Goal: Information Seeking & Learning: Learn about a topic

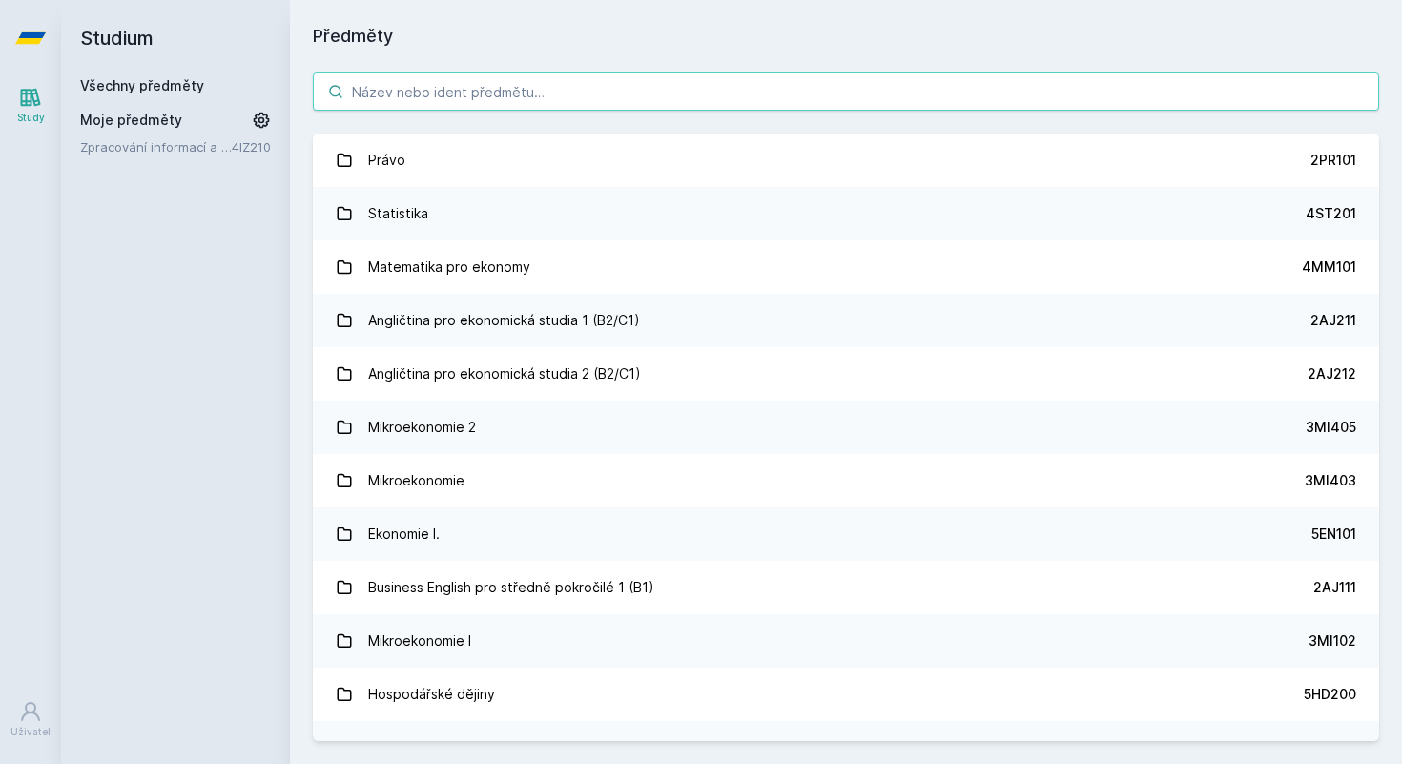
click at [473, 97] on input "search" at bounding box center [846, 91] width 1066 height 38
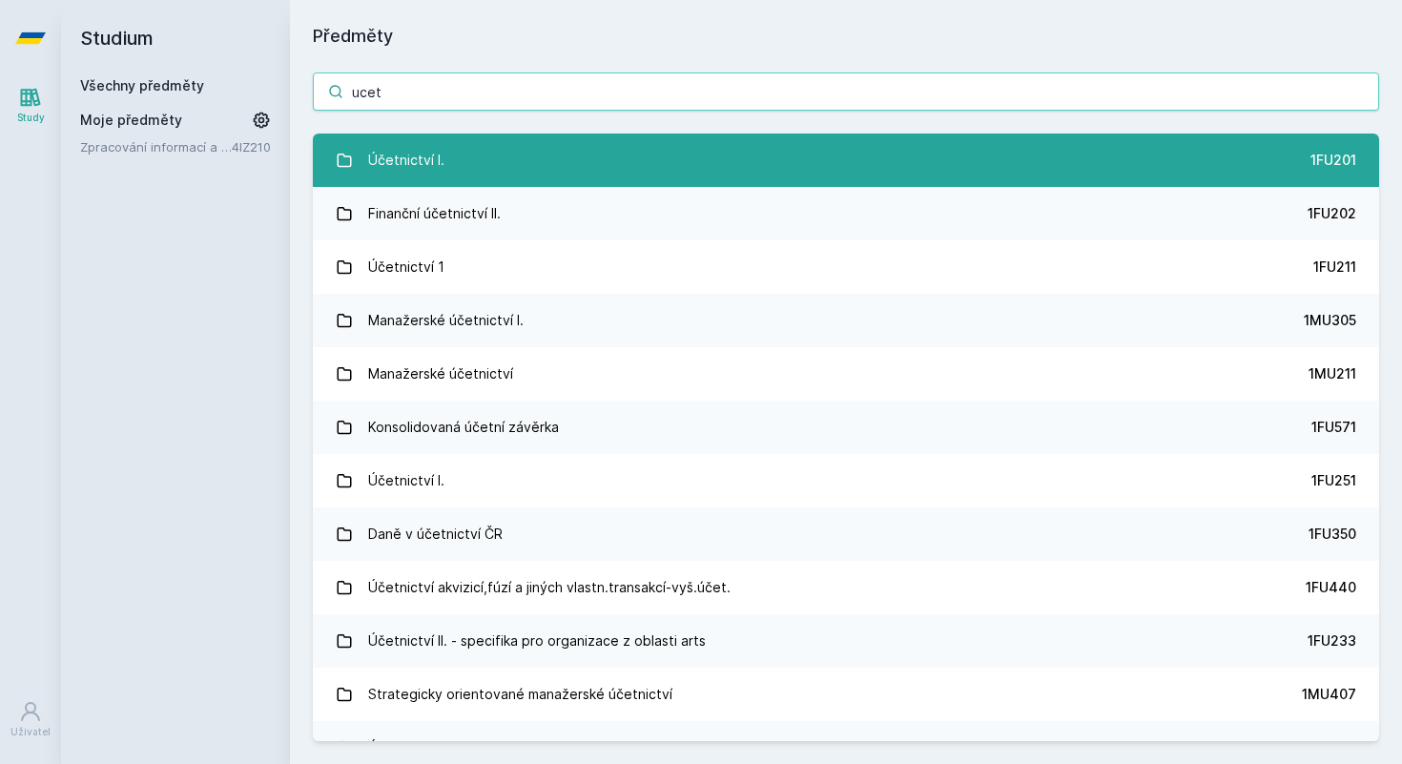
type input "ucet"
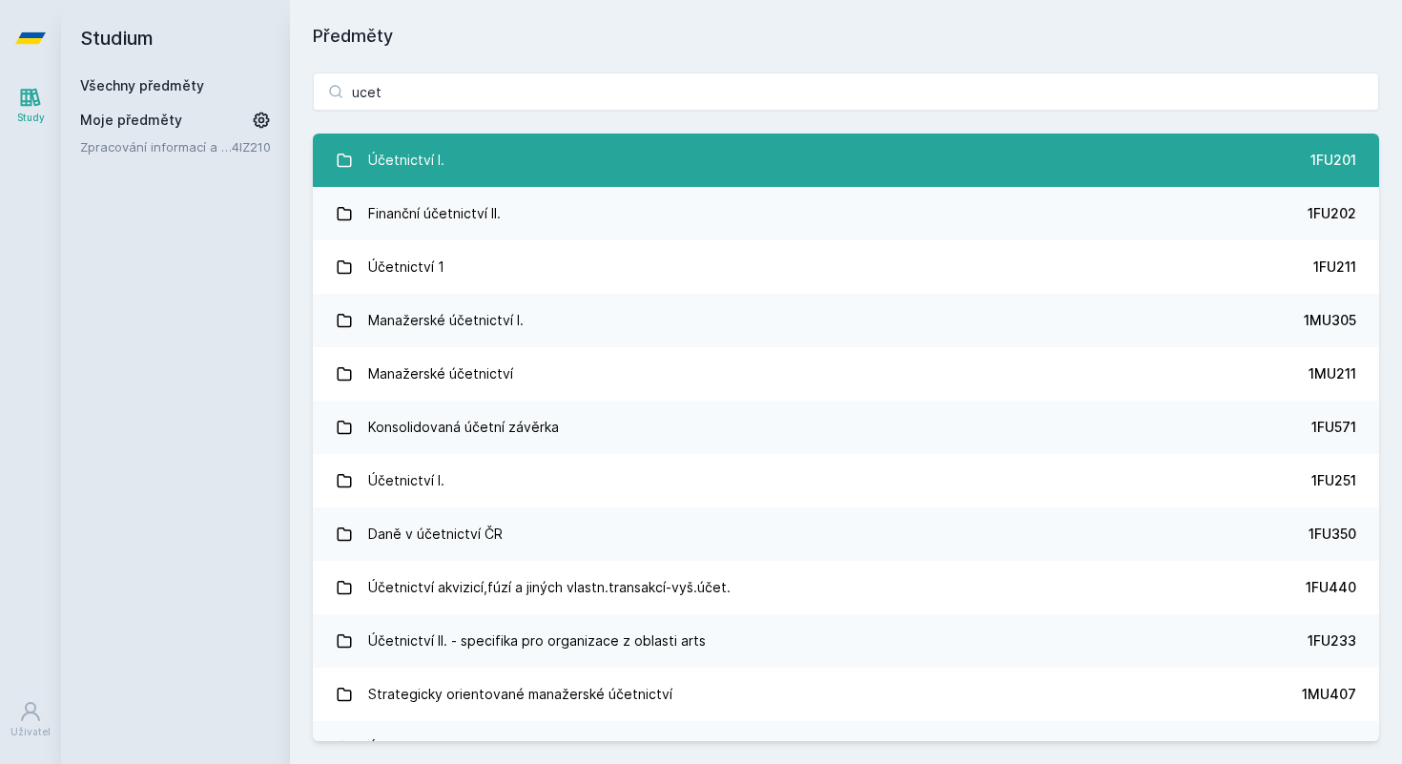
click at [477, 159] on link "Účetnictví I. 1FU201" at bounding box center [846, 160] width 1066 height 53
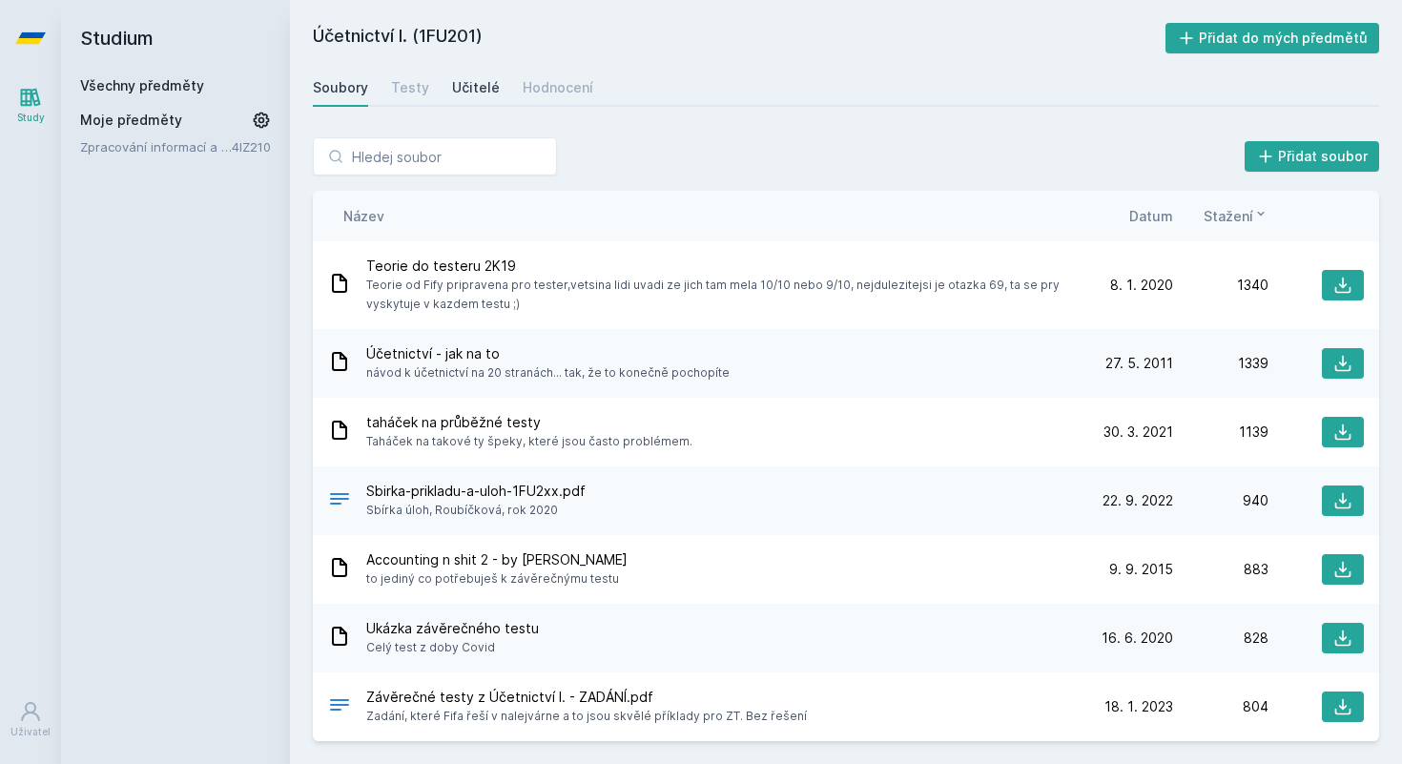
click at [463, 90] on div "Učitelé" at bounding box center [476, 87] width 48 height 19
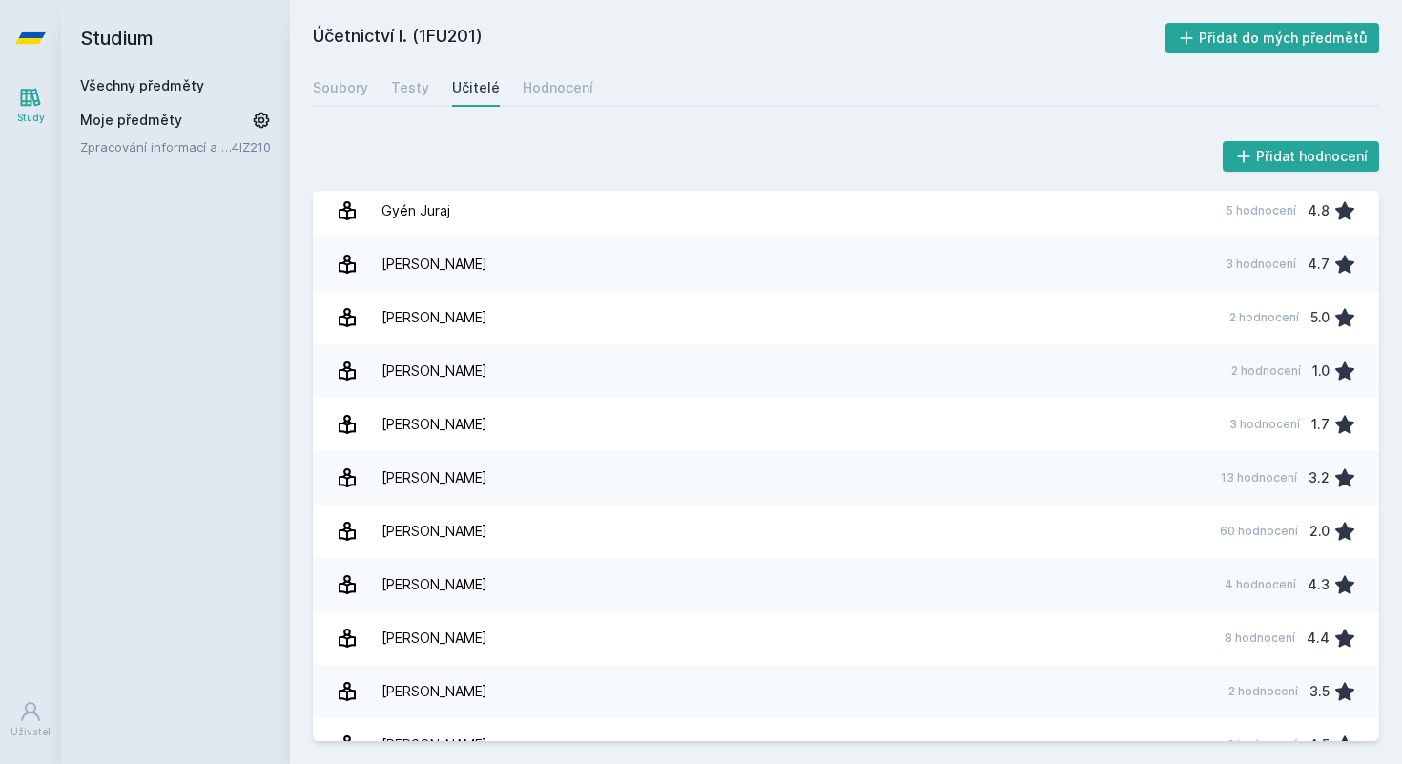
scroll to position [544, 0]
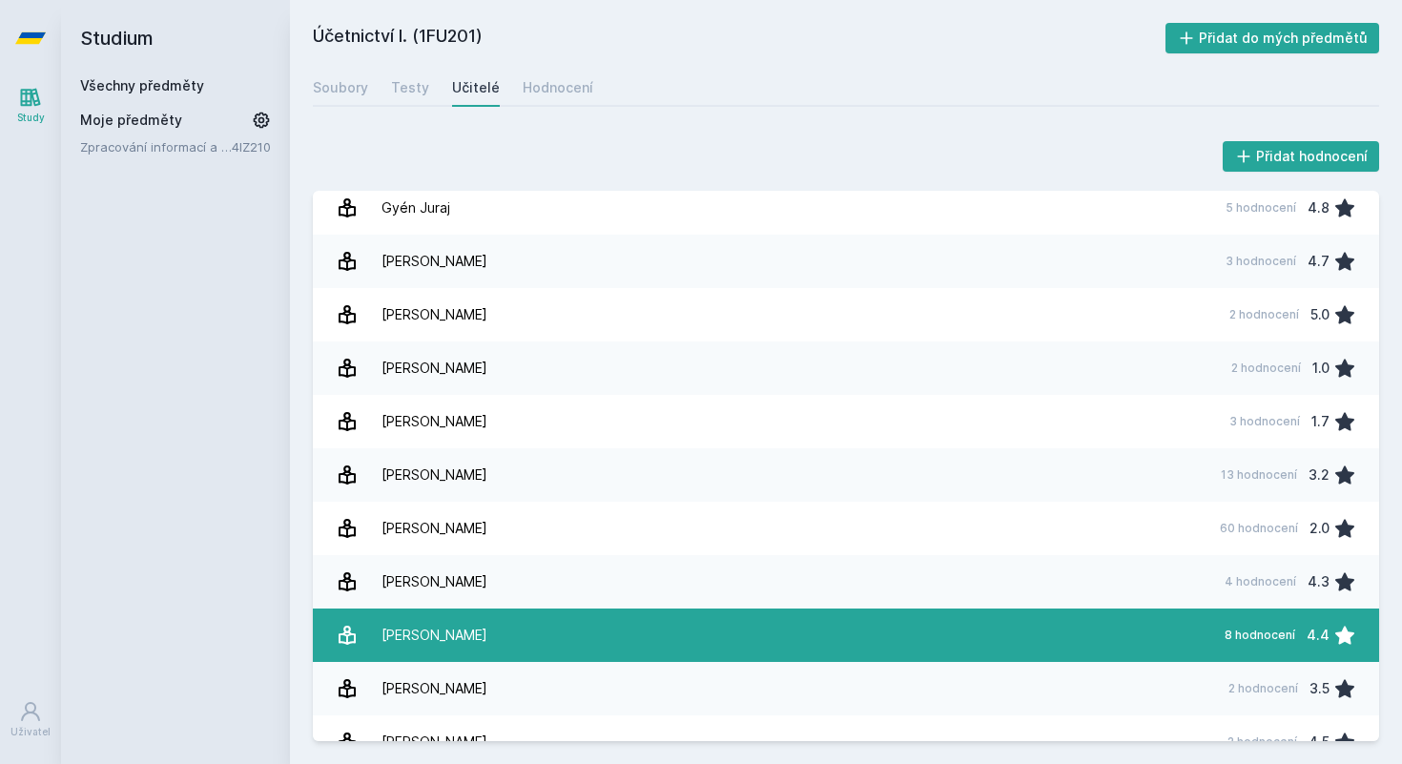
click at [504, 626] on link "[PERSON_NAME] 8 hodnocení 4.4" at bounding box center [846, 634] width 1066 height 53
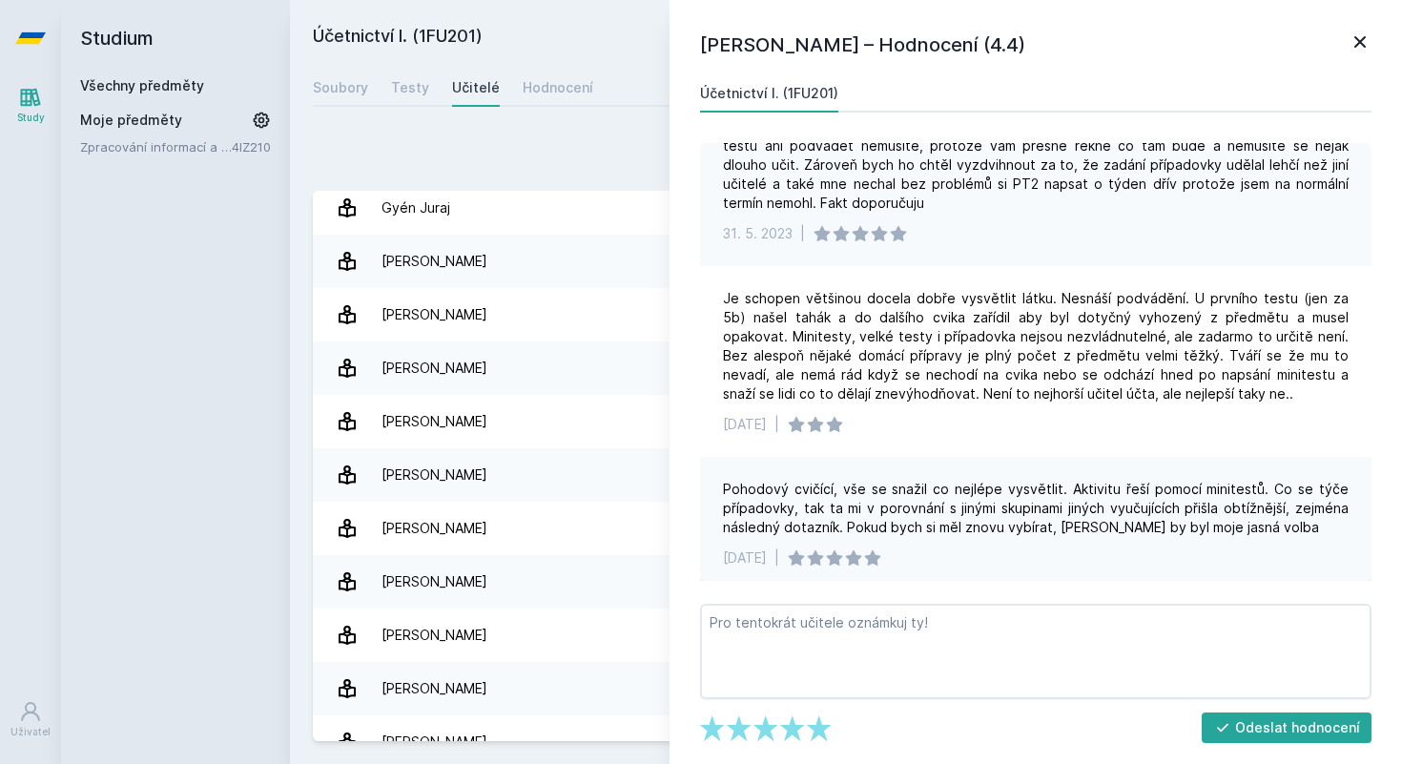
scroll to position [252, 0]
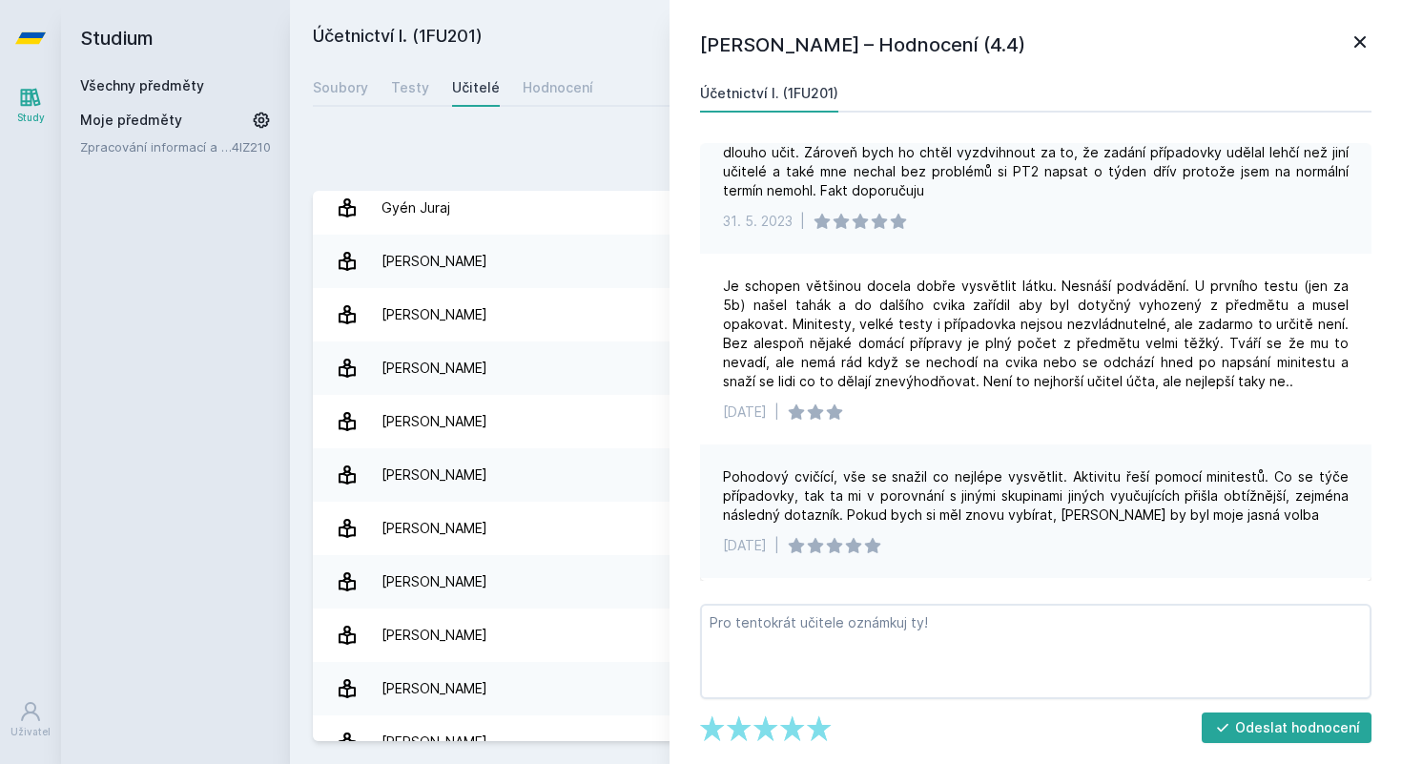
click at [1365, 47] on icon at bounding box center [1359, 42] width 23 height 23
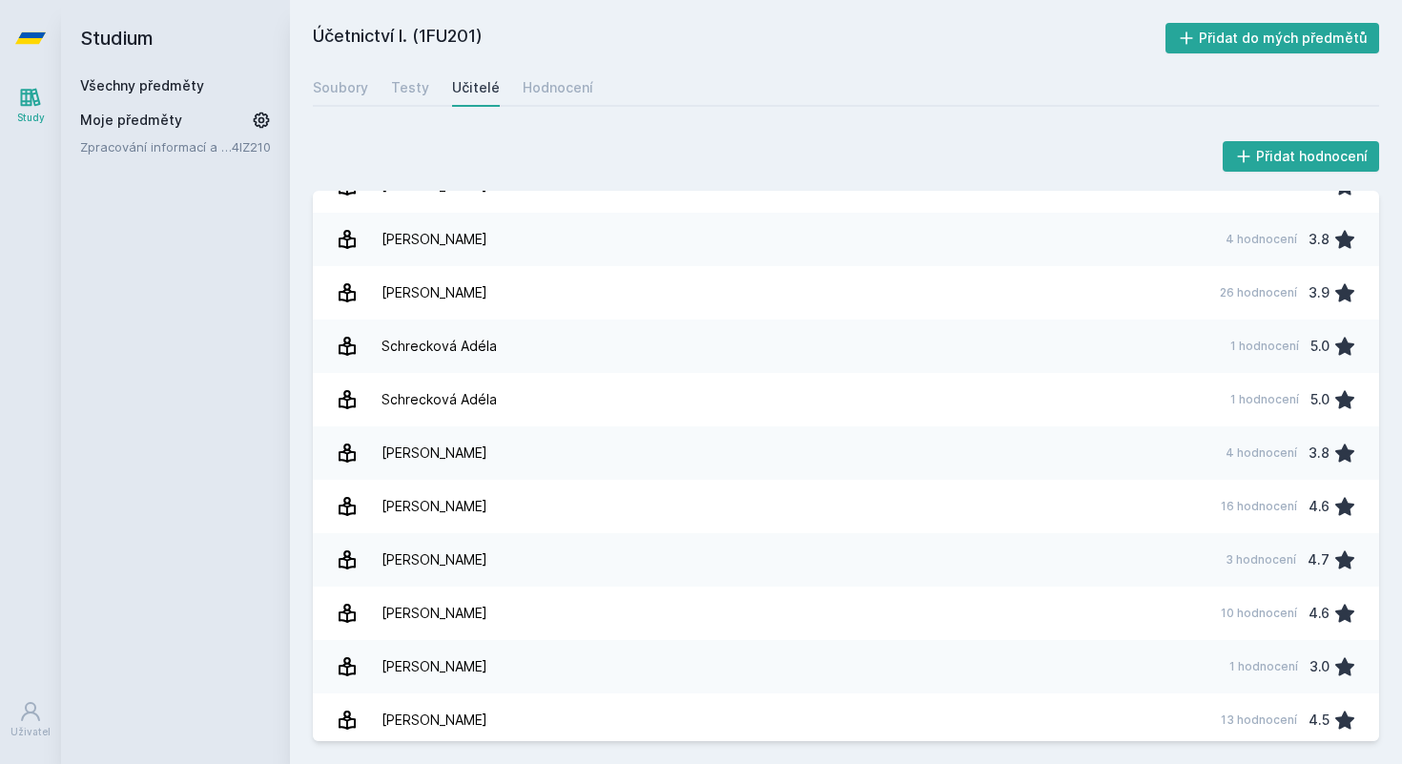
scroll to position [2525, 0]
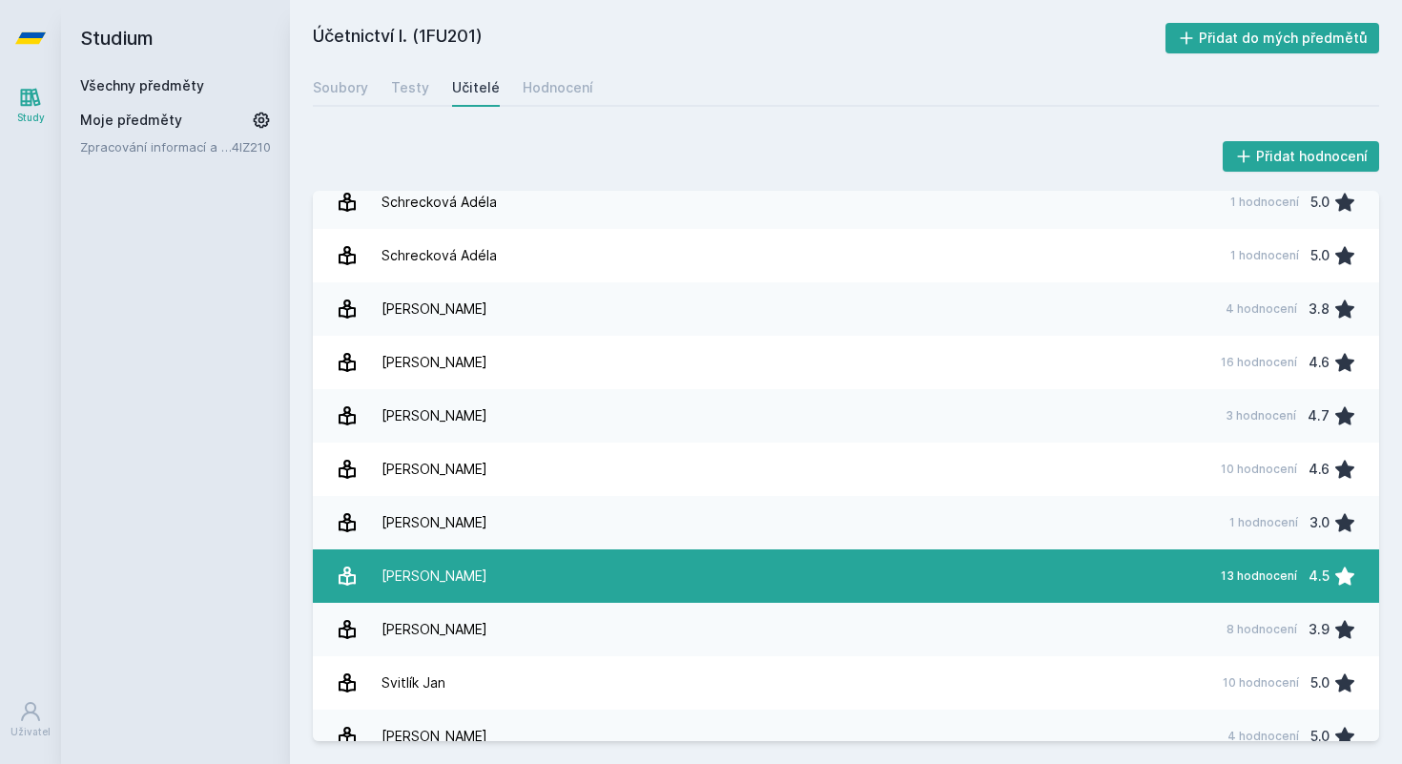
click at [882, 572] on link "[PERSON_NAME] 13 hodnocení 4.5" at bounding box center [846, 575] width 1066 height 53
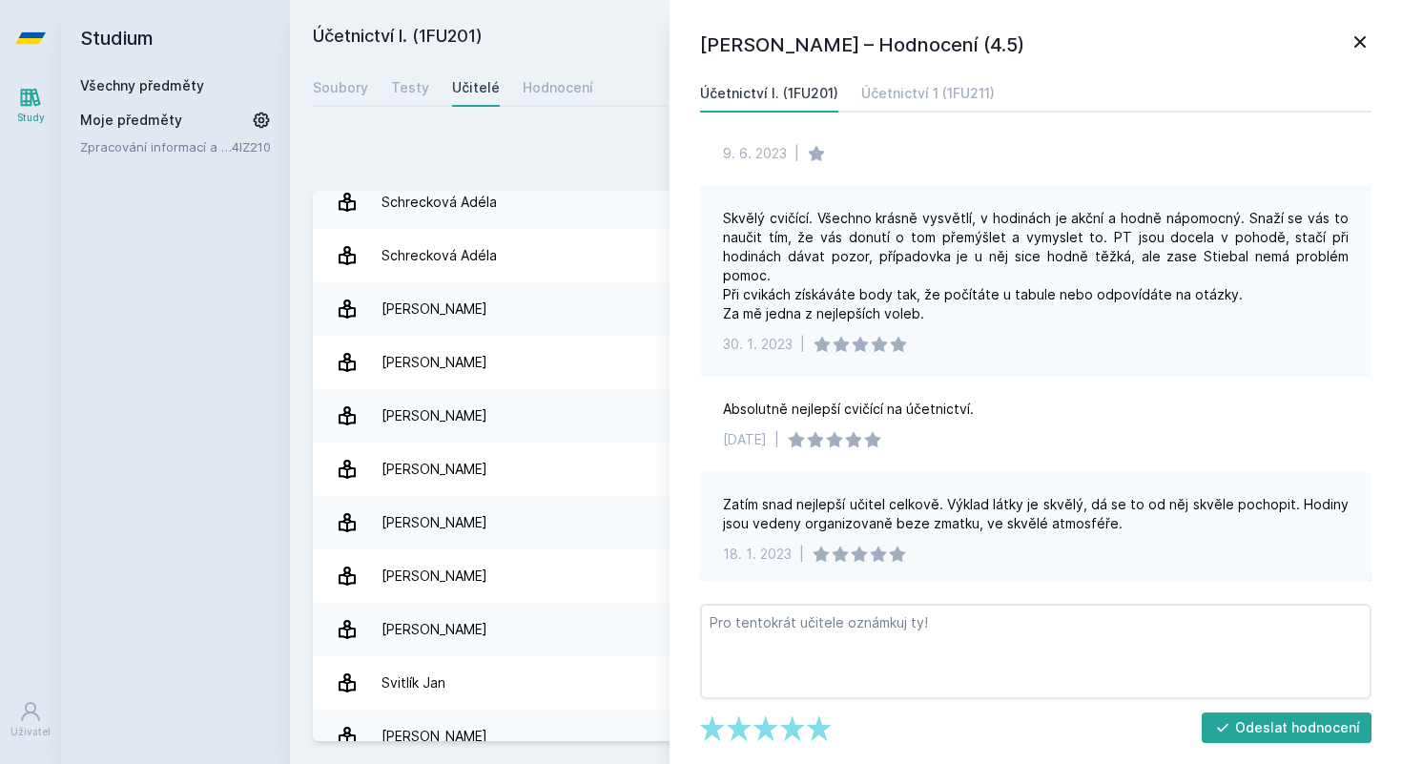
scroll to position [72, 0]
click at [1360, 33] on icon at bounding box center [1359, 42] width 23 height 23
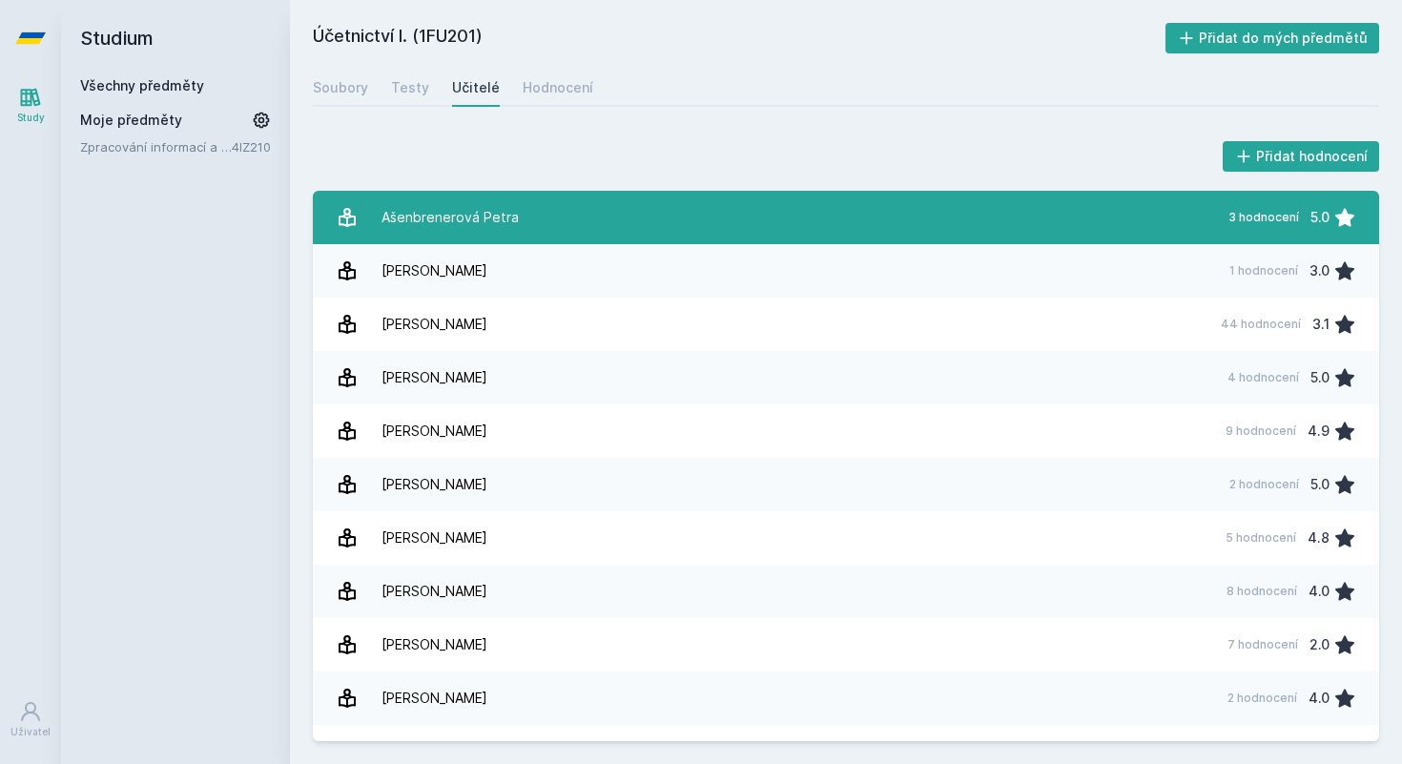
click at [619, 239] on link "[PERSON_NAME] 3 hodnocení 5.0" at bounding box center [846, 217] width 1066 height 53
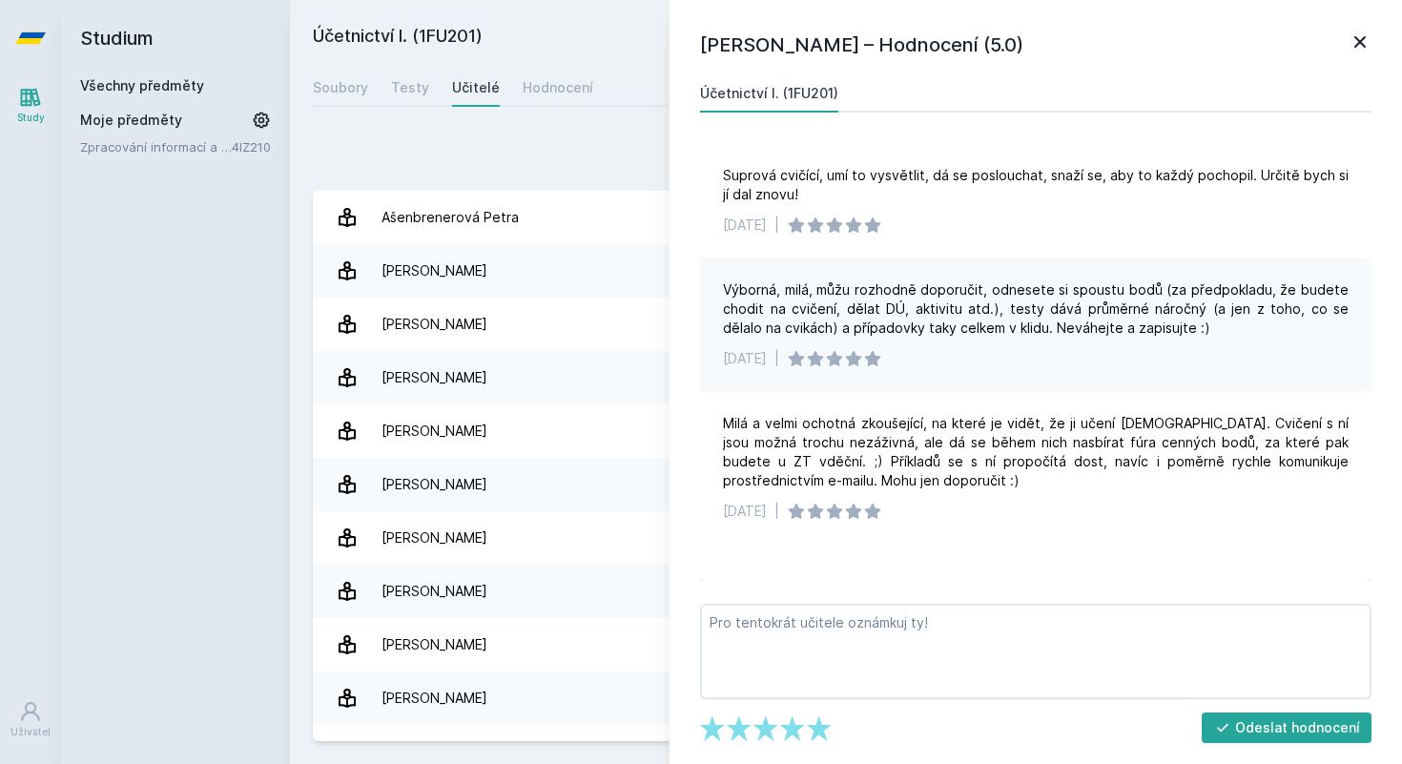
click at [1365, 51] on icon at bounding box center [1359, 42] width 23 height 23
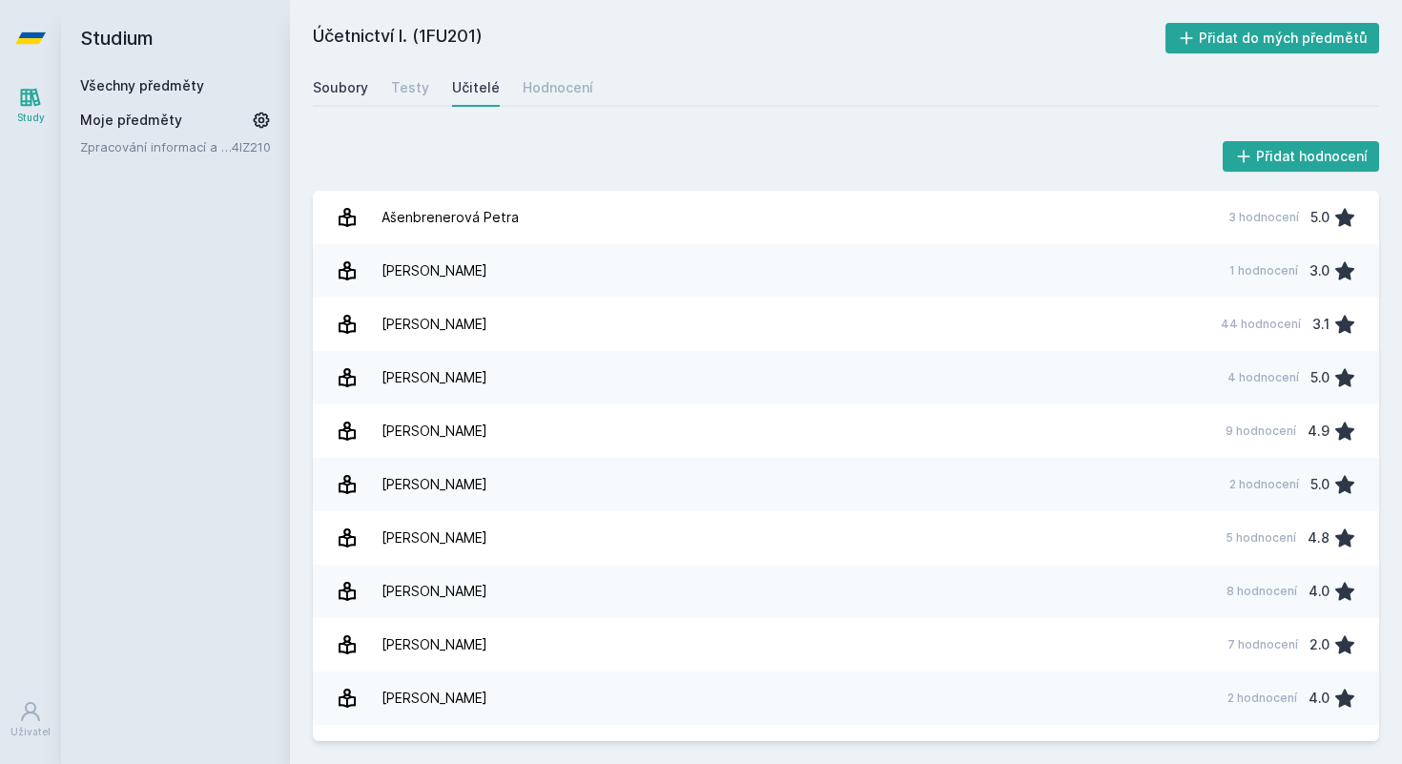
click at [339, 94] on div "Soubory" at bounding box center [340, 87] width 55 height 19
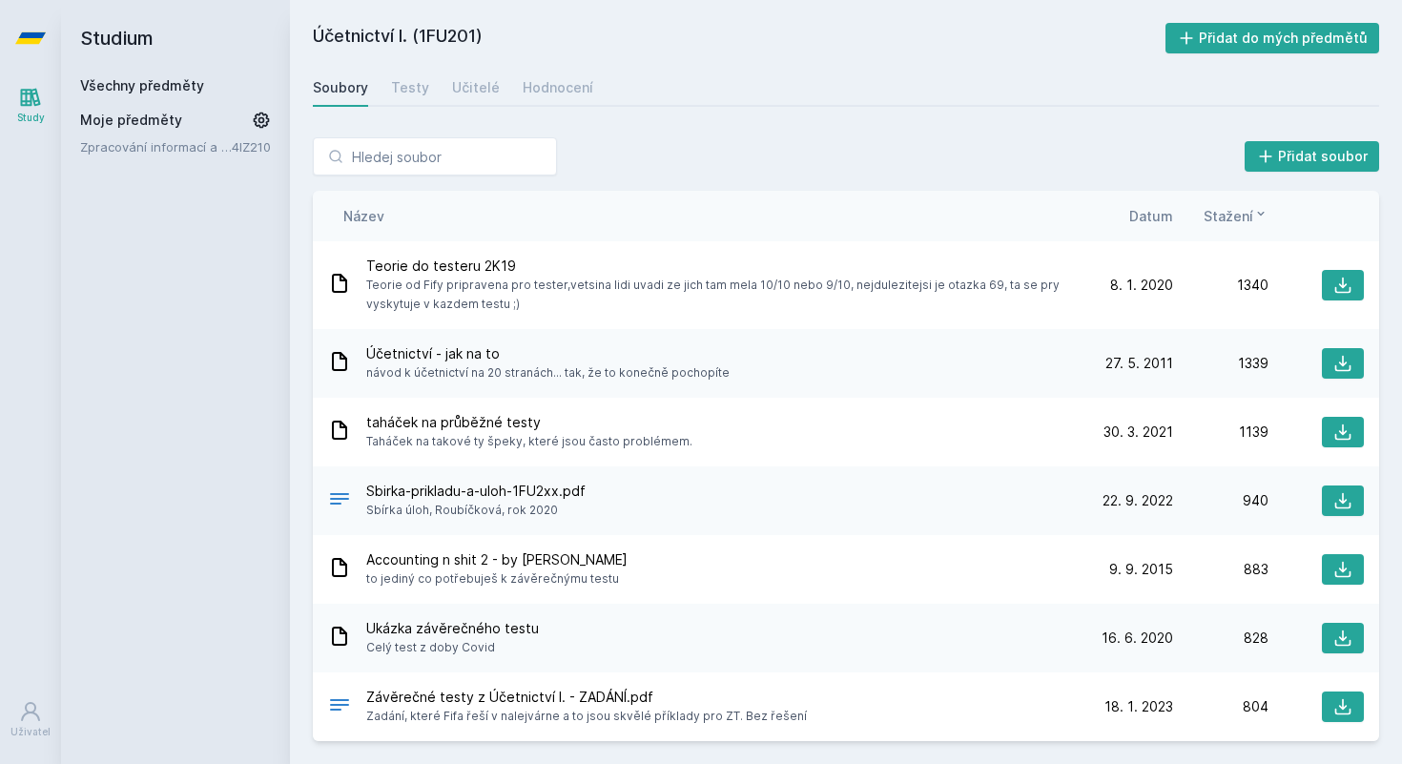
click at [1152, 220] on span "Datum" at bounding box center [1151, 216] width 44 height 20
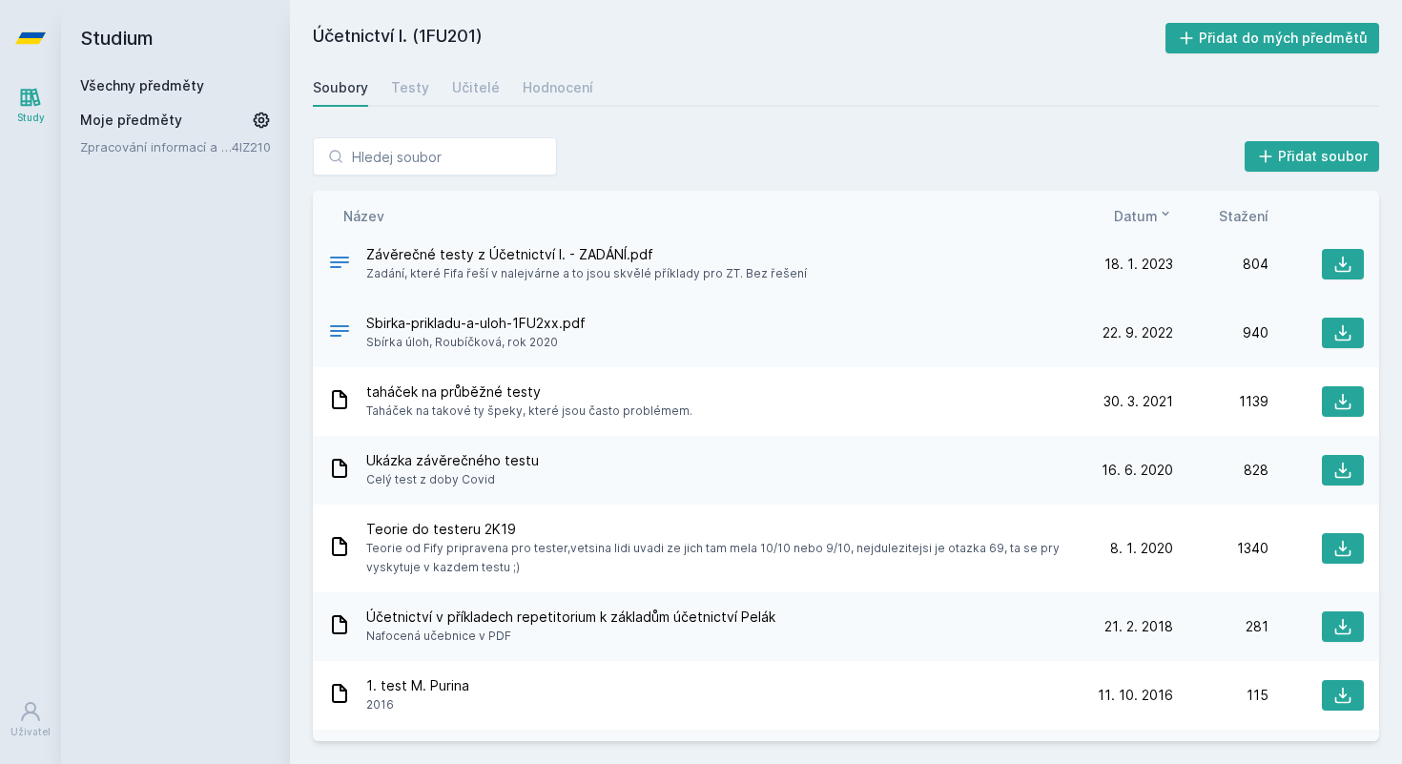
scroll to position [8, 0]
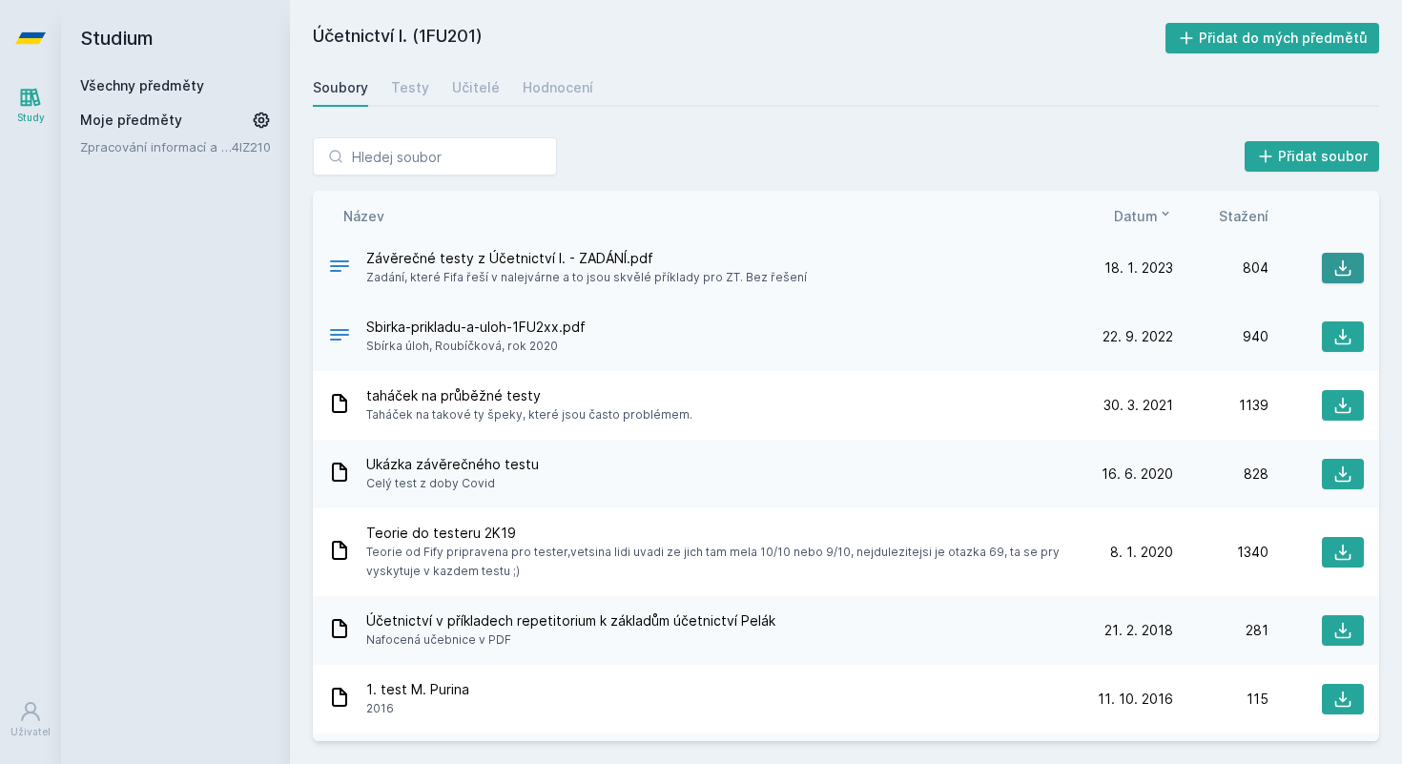
click at [1346, 260] on icon at bounding box center [1342, 267] width 19 height 19
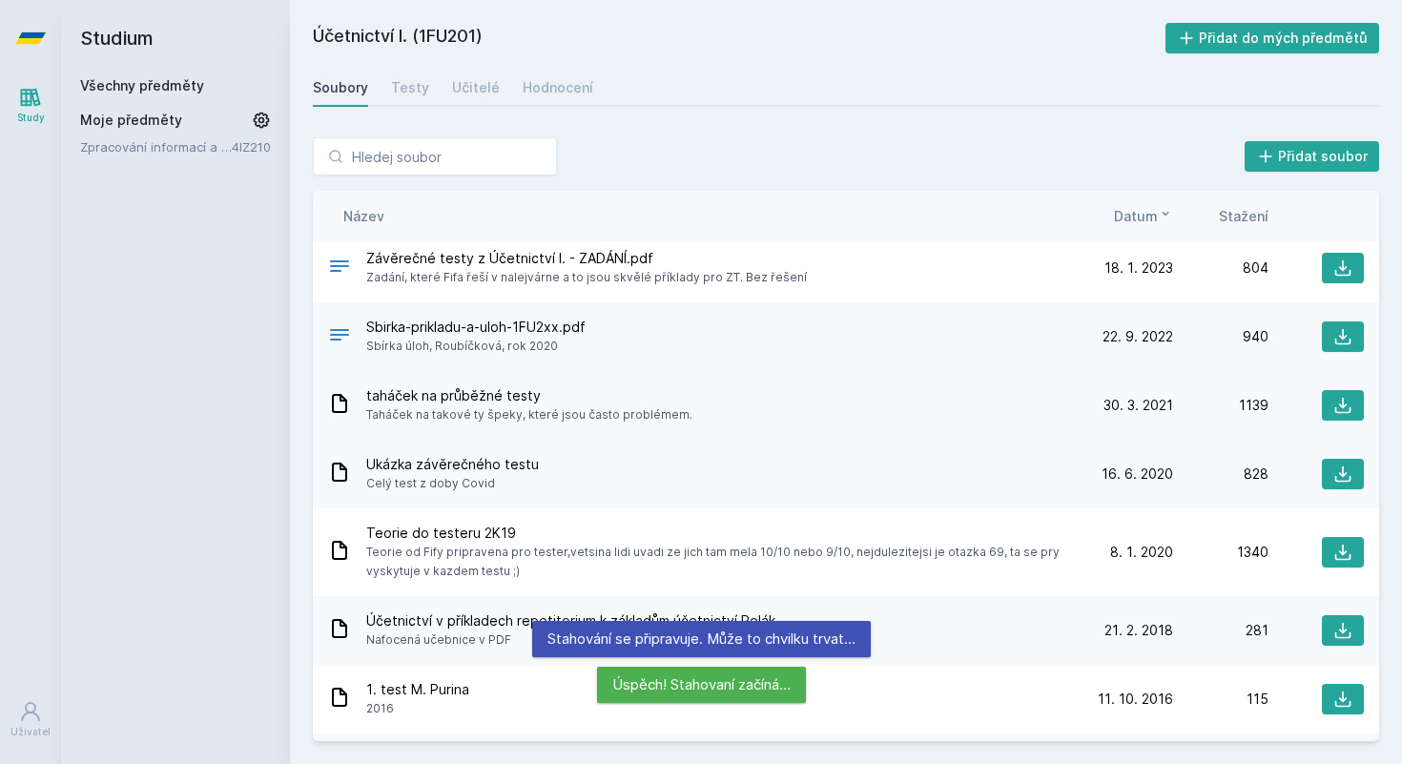
scroll to position [24, 0]
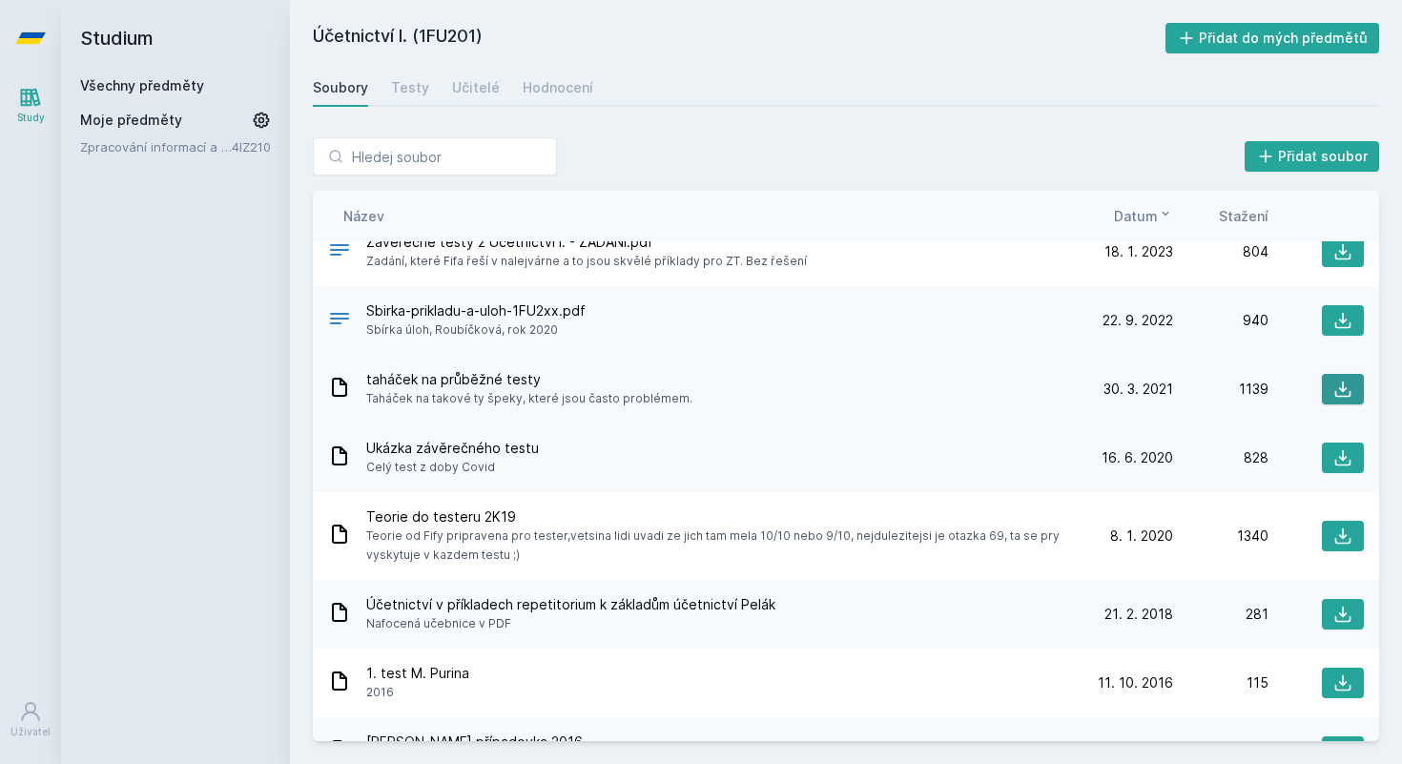
click at [1355, 391] on button at bounding box center [1343, 389] width 42 height 31
